Goal: Task Accomplishment & Management: Complete application form

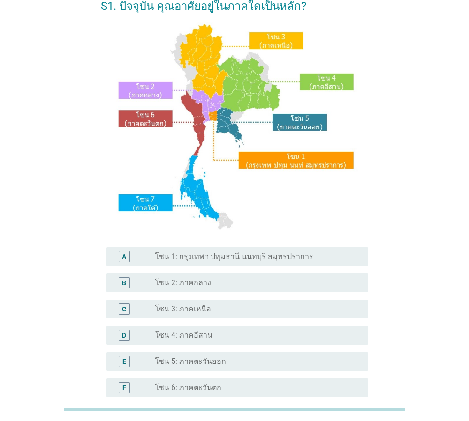
scroll to position [66, 0]
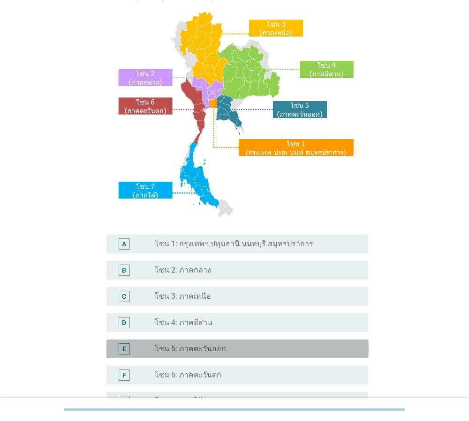
click at [195, 349] on label "โซน 5: ภาคตะวันออก" at bounding box center [190, 348] width 71 height 9
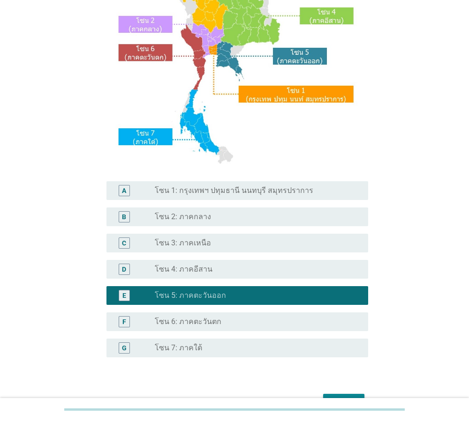
scroll to position [176, 0]
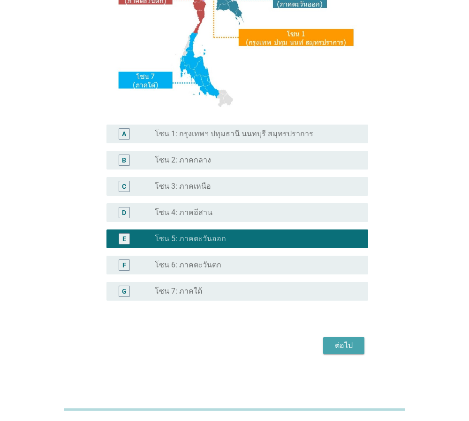
click at [345, 349] on div "ต่อไป" at bounding box center [343, 345] width 26 height 11
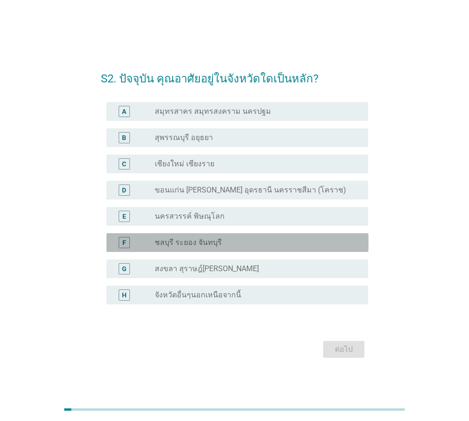
click at [207, 248] on div "radio_button_unchecked ชลบุรี ระยอง จันทบุรี" at bounding box center [258, 242] width 206 height 11
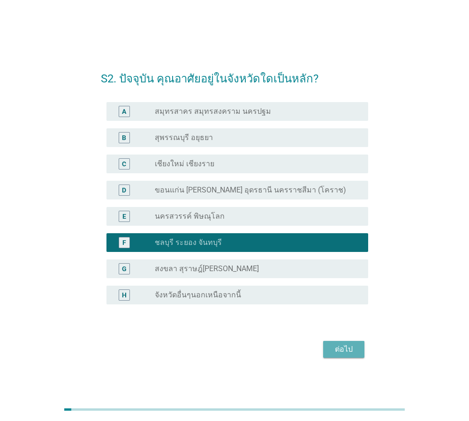
click at [345, 353] on div "ต่อไป" at bounding box center [343, 349] width 26 height 11
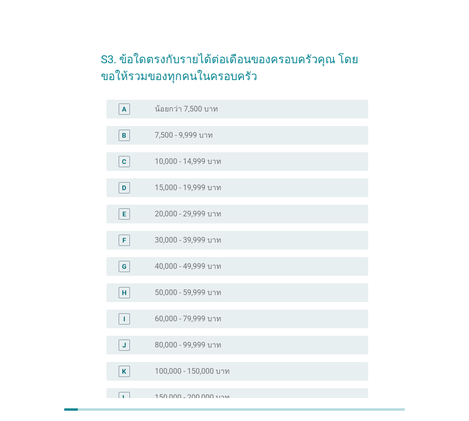
click at [200, 244] on label "30,000 - 39,999 บาท" at bounding box center [188, 240] width 67 height 9
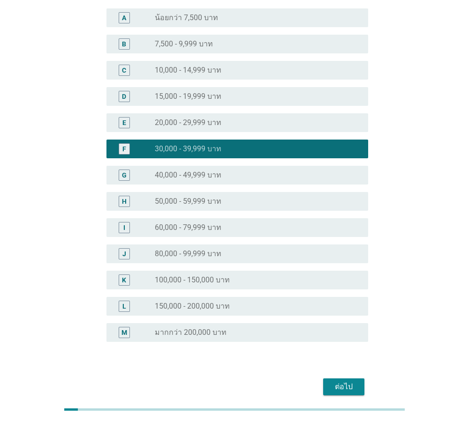
scroll to position [133, 0]
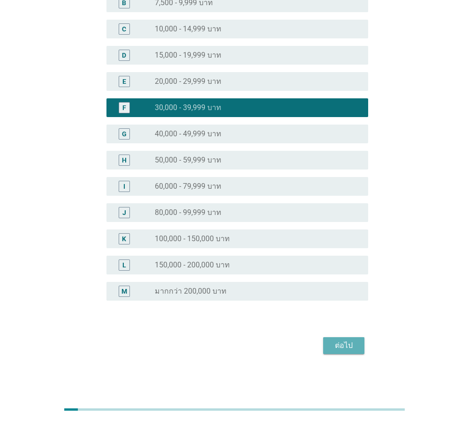
click at [351, 344] on div "ต่อไป" at bounding box center [343, 345] width 26 height 11
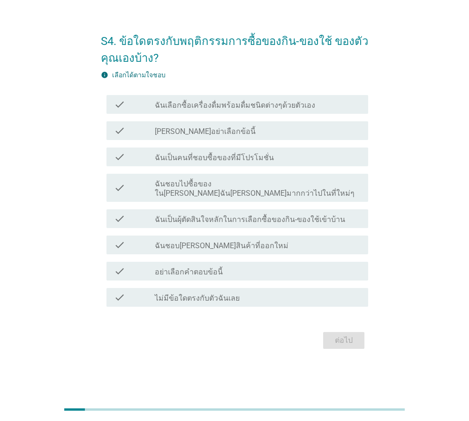
scroll to position [0, 0]
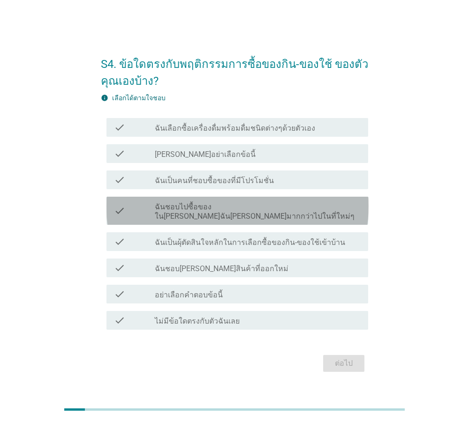
click at [232, 214] on label "ฉันชอบไปซื้อของใน[PERSON_NAME]ฉัน[PERSON_NAME]มากกว่าไปในที่ใหม่ๆ" at bounding box center [258, 211] width 206 height 19
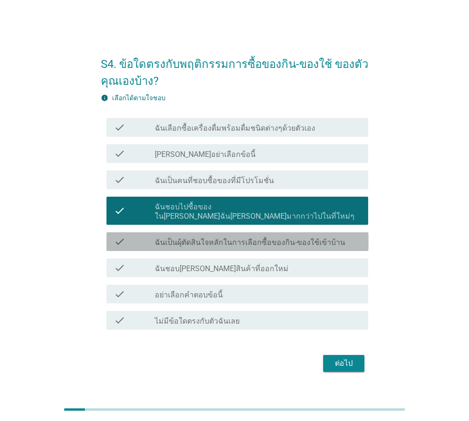
click at [235, 238] on label "ฉันเป็นผุ้ตัดสินใจหลักในการเลือกซื้อของกิน-ของใช้เข้าบ้าน" at bounding box center [250, 242] width 190 height 9
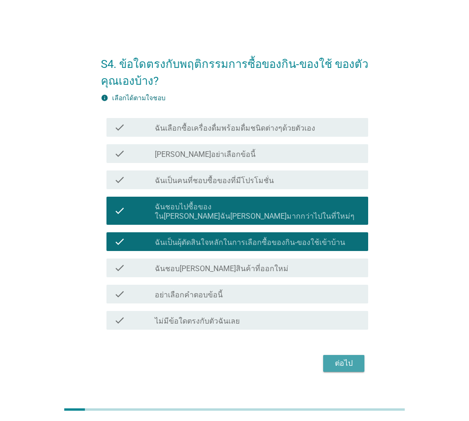
click at [341, 358] on div "ต่อไป" at bounding box center [343, 363] width 26 height 11
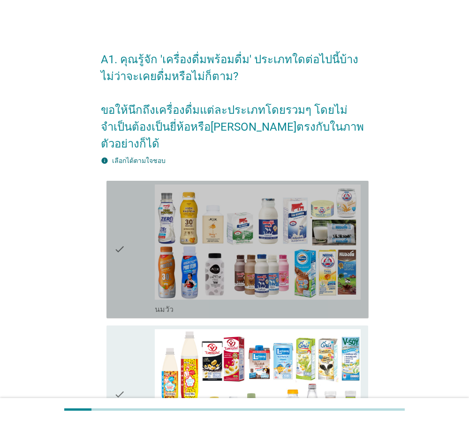
click at [112, 236] on div "check check_box_outline_blank [PERSON_NAME]" at bounding box center [237, 250] width 262 height 138
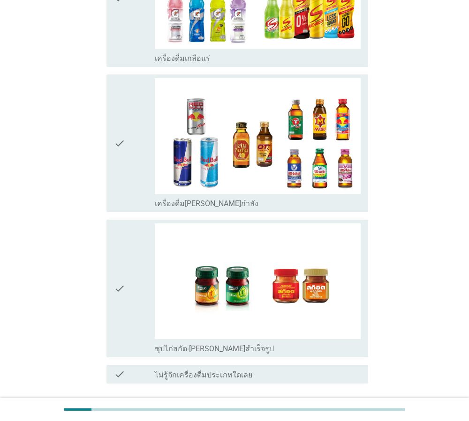
scroll to position [1900, 0]
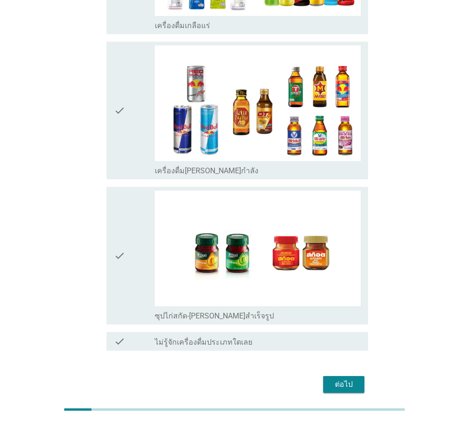
click at [340, 379] on div "ต่อไป" at bounding box center [343, 384] width 26 height 11
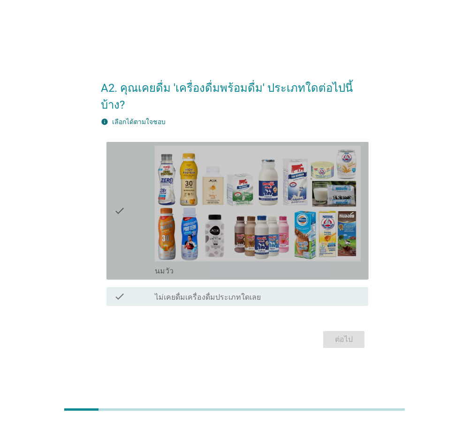
click at [119, 212] on icon "check" at bounding box center [119, 211] width 11 height 130
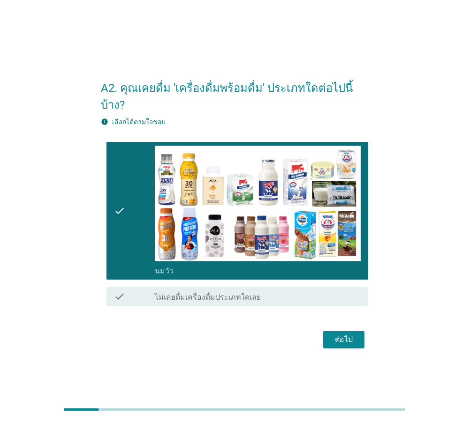
click at [364, 332] on div "ต่อไป" at bounding box center [235, 340] width 268 height 22
click at [358, 331] on button "ต่อไป" at bounding box center [343, 339] width 41 height 17
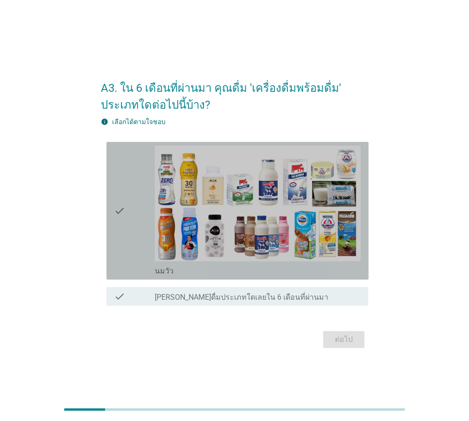
click at [131, 216] on div "check" at bounding box center [134, 211] width 41 height 130
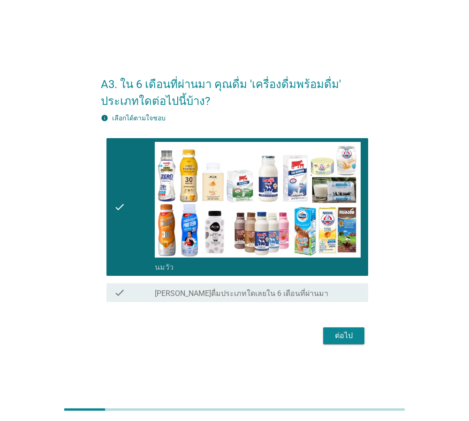
scroll to position [7, 0]
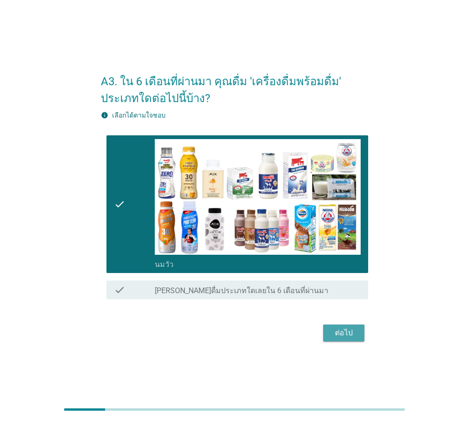
click at [347, 330] on div "ต่อไป" at bounding box center [343, 333] width 26 height 11
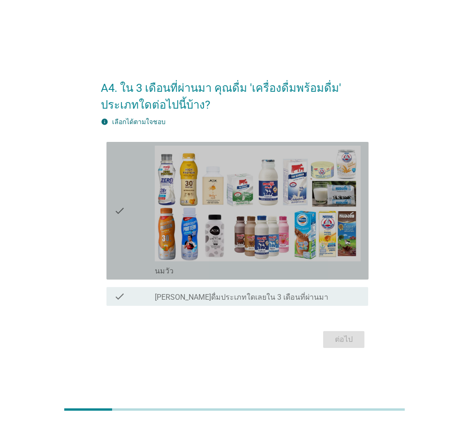
click at [134, 209] on div "check" at bounding box center [134, 211] width 41 height 130
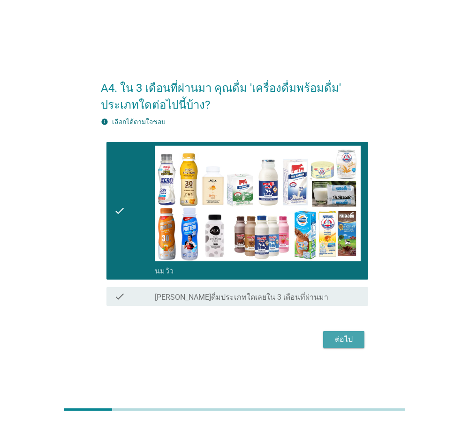
click at [357, 339] on button "ต่อไป" at bounding box center [343, 339] width 41 height 17
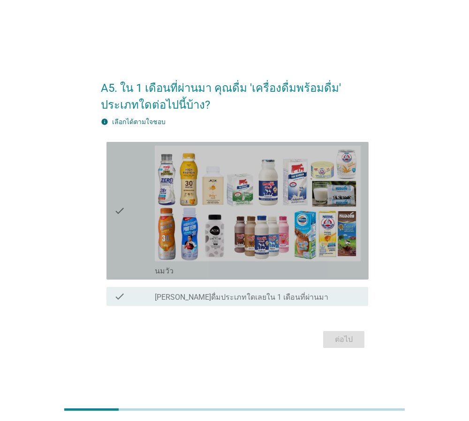
click at [141, 218] on div "check" at bounding box center [134, 211] width 41 height 130
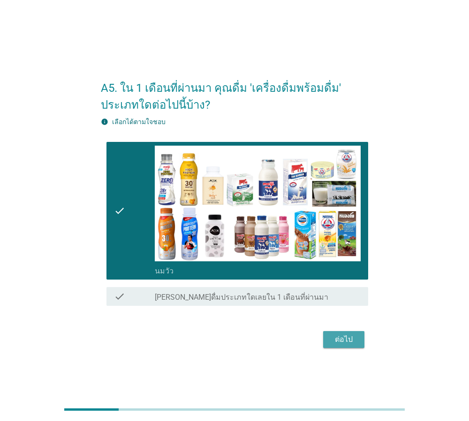
click at [345, 340] on div "ต่อไป" at bounding box center [343, 339] width 26 height 11
